Goal: Transaction & Acquisition: Purchase product/service

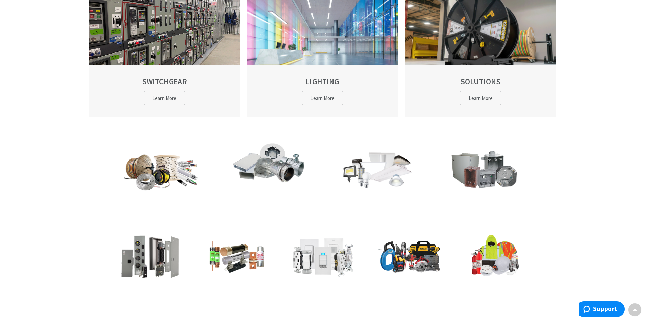
scroll to position [203, 0]
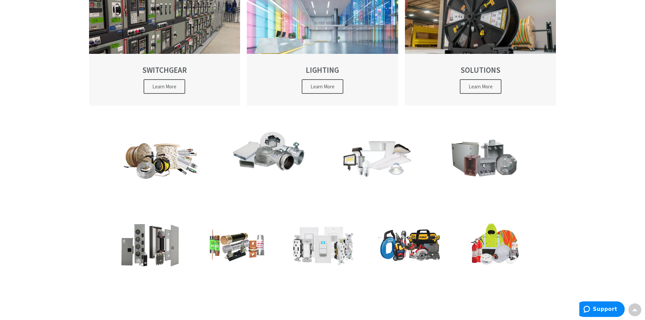
click at [467, 162] on img at bounding box center [484, 156] width 78 height 45
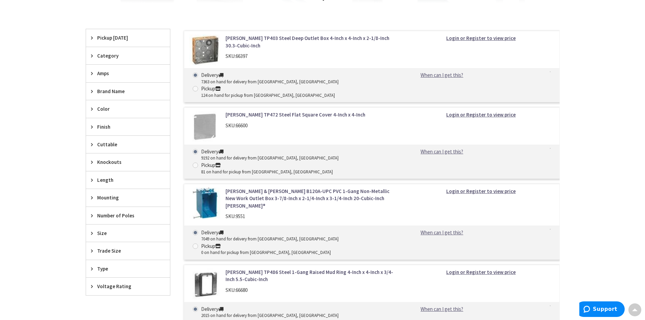
scroll to position [237, 0]
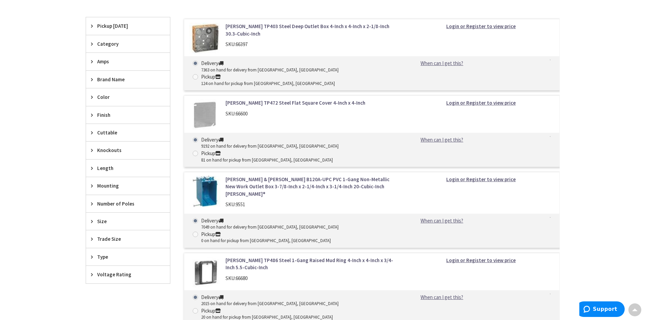
click at [480, 257] on strong "Login or Register to view price" at bounding box center [480, 260] width 69 height 6
